Goal: Use online tool/utility: Utilize a website feature to perform a specific function

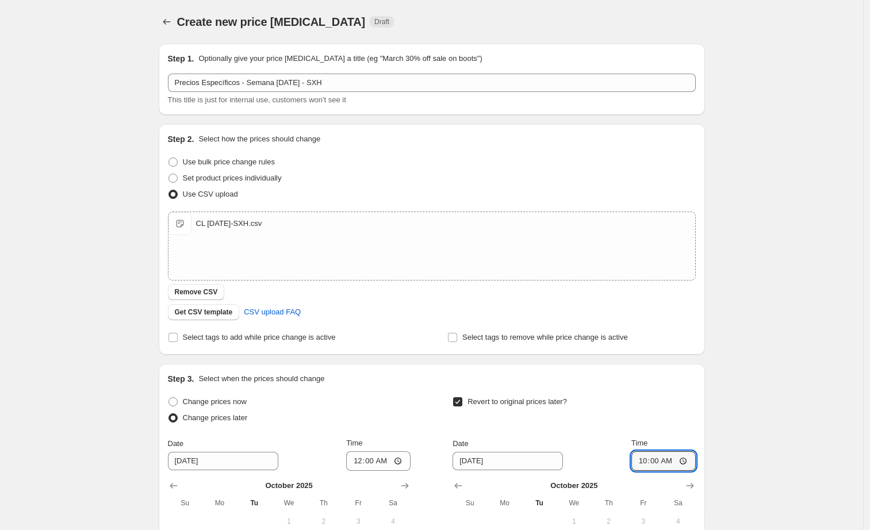
scroll to position [199, 0]
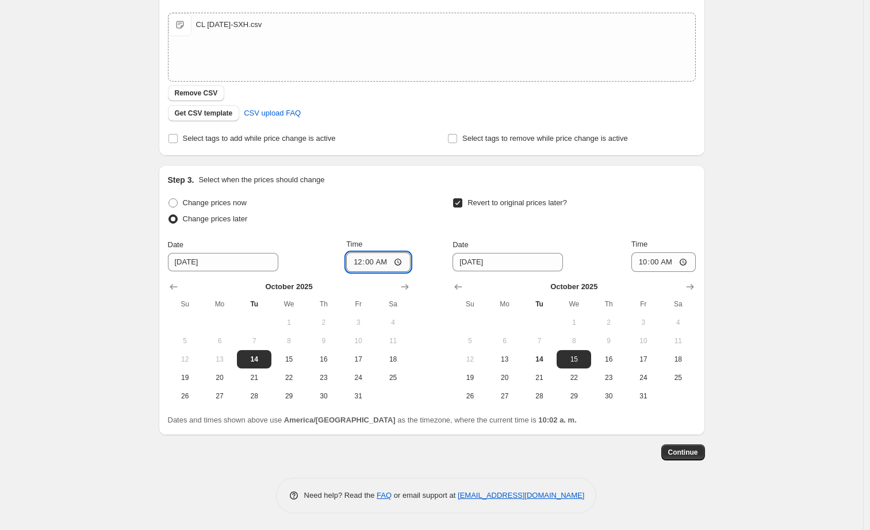
click at [374, 260] on input "00:00" at bounding box center [378, 262] width 64 height 20
click at [680, 451] on span "Continue" at bounding box center [683, 452] width 30 height 9
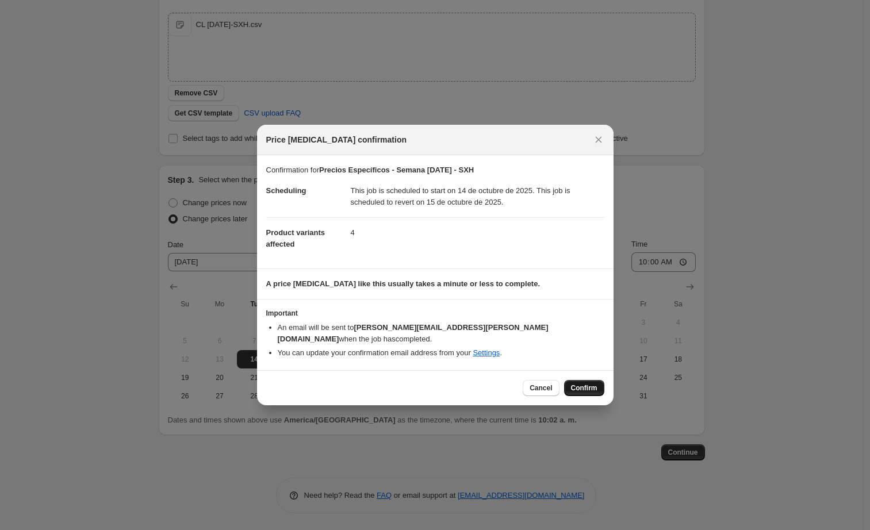
click at [576, 383] on span "Confirm" at bounding box center [584, 387] width 26 height 9
